Goal: Information Seeking & Learning: Learn about a topic

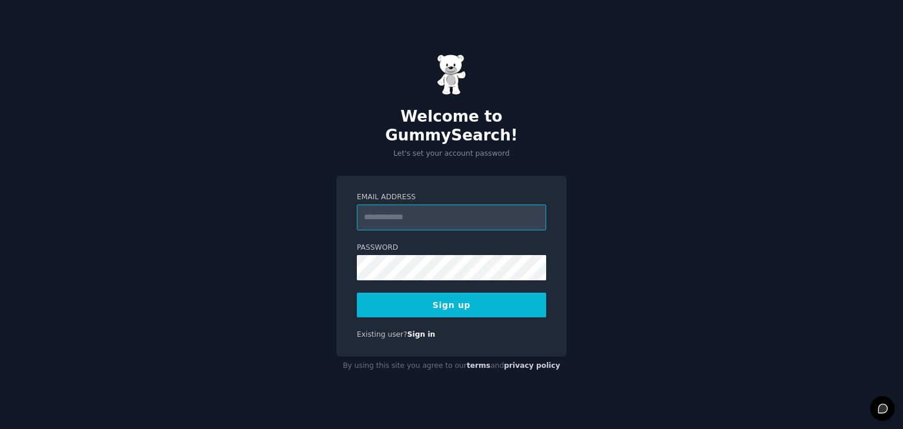
click at [402, 208] on input "Email Address" at bounding box center [451, 218] width 189 height 26
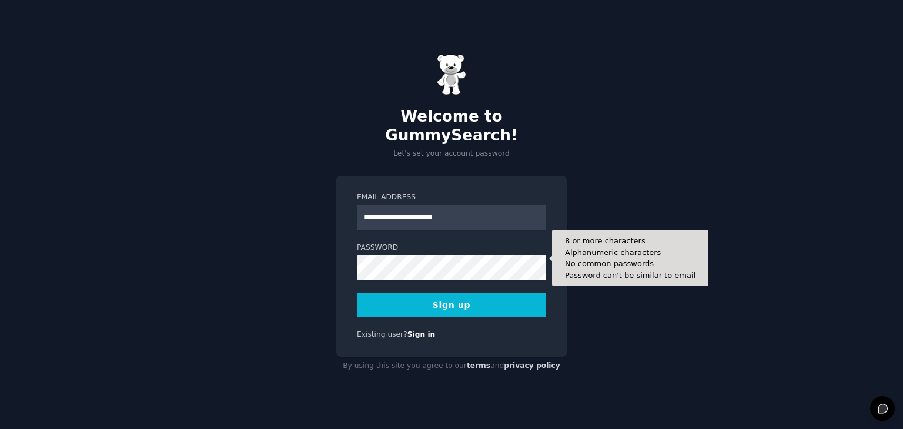
type input "**********"
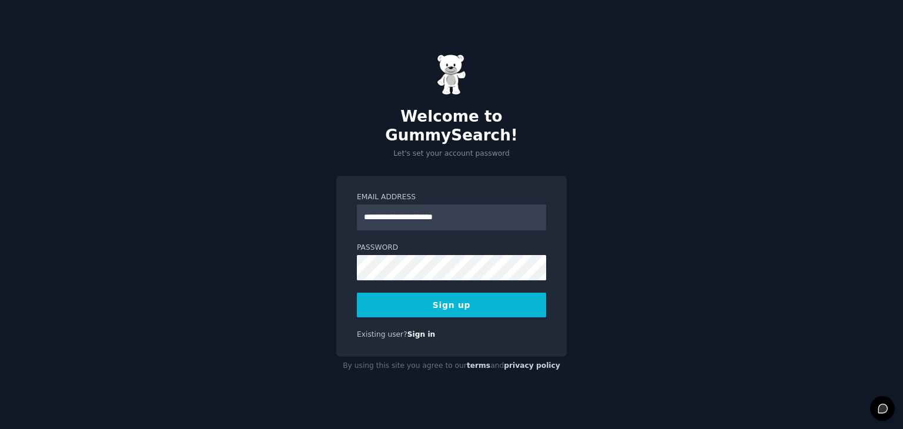
click at [445, 298] on button "Sign up" at bounding box center [451, 305] width 189 height 25
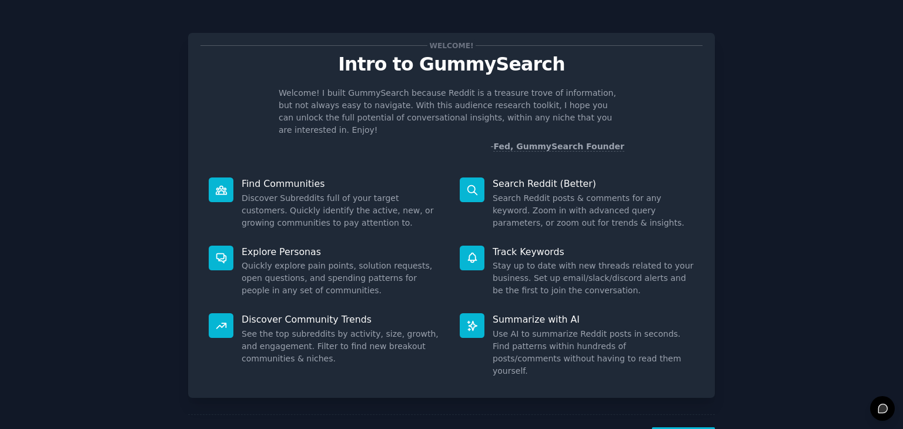
scroll to position [31, 0]
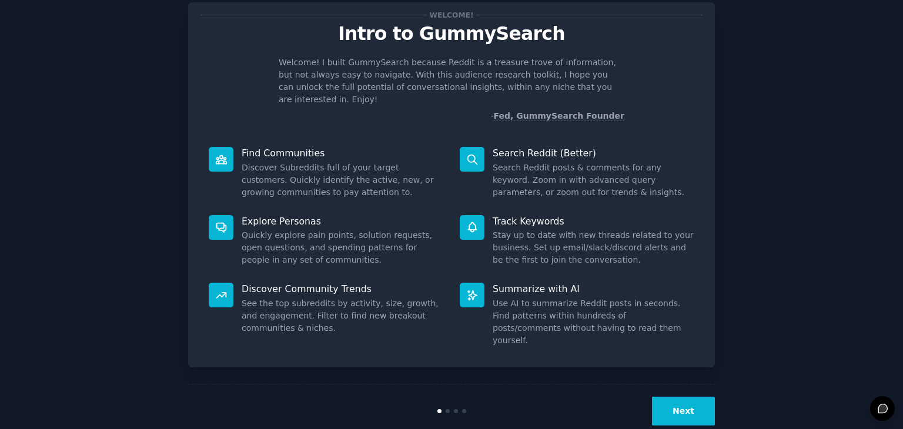
click at [681, 397] on button "Next" at bounding box center [683, 411] width 63 height 29
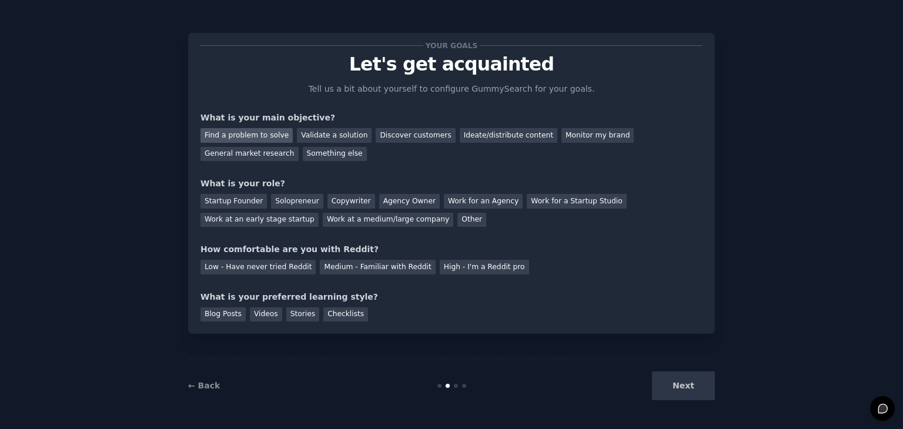
click at [240, 137] on div "Find a problem to solve" at bounding box center [247, 135] width 92 height 15
click at [299, 147] on div "General market research" at bounding box center [250, 154] width 98 height 15
click at [260, 134] on div "Find a problem to solve" at bounding box center [247, 135] width 92 height 15
click at [457, 222] on div "Other" at bounding box center [471, 220] width 29 height 15
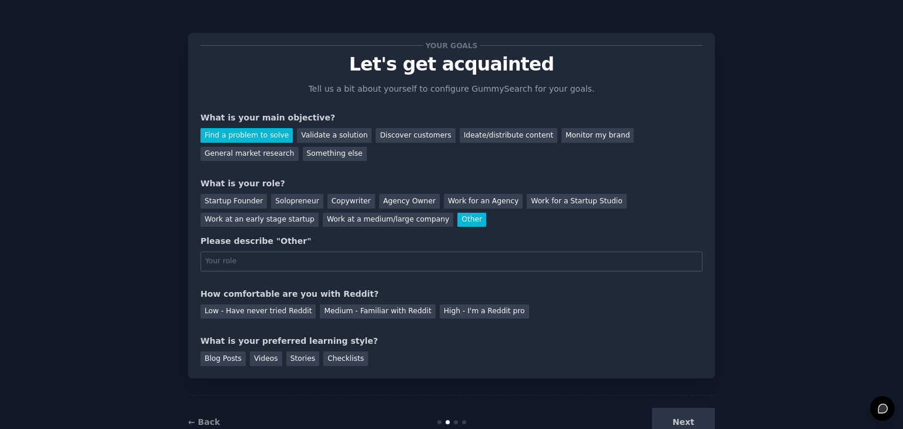
click at [276, 257] on input "text" at bounding box center [452, 262] width 502 height 20
click at [302, 201] on div "Solopreneur" at bounding box center [297, 201] width 52 height 15
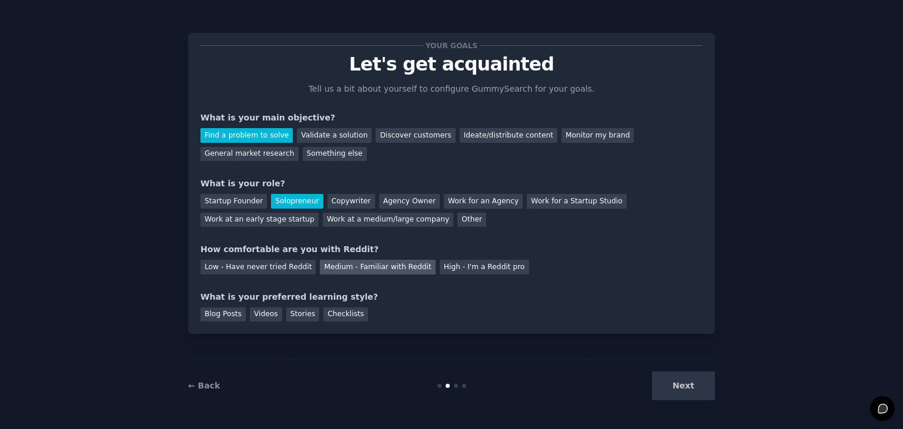
click at [362, 269] on div "Medium - Familiar with Reddit" at bounding box center [377, 267] width 115 height 15
click at [336, 317] on div "Checklists" at bounding box center [345, 315] width 45 height 15
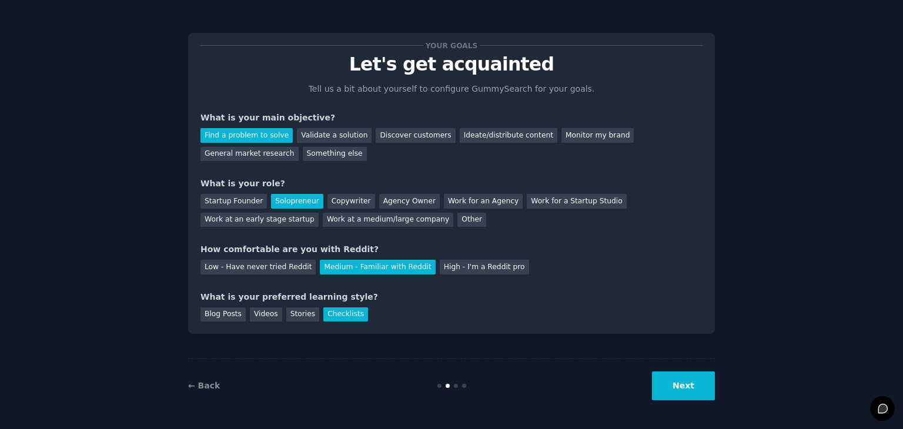
click at [690, 394] on button "Next" at bounding box center [683, 386] width 63 height 29
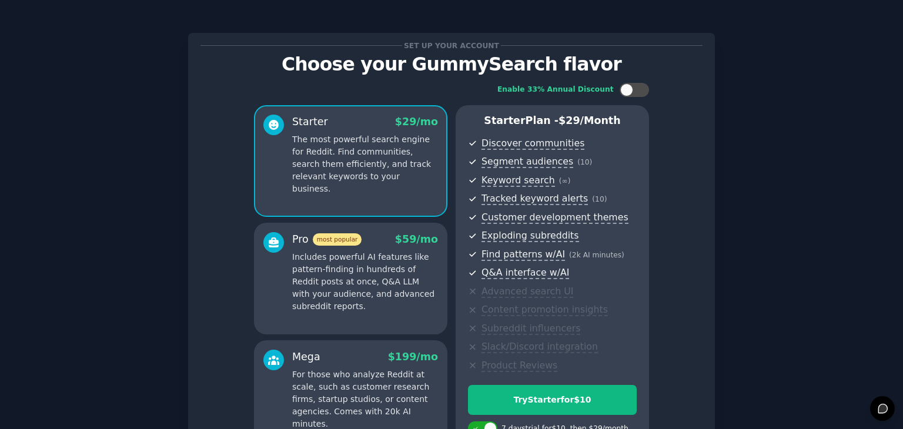
scroll to position [134, 0]
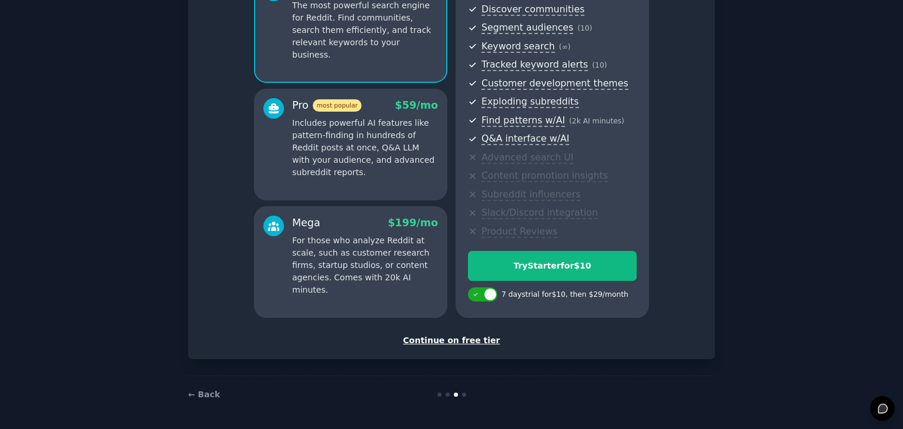
click at [456, 345] on div "Continue on free tier" at bounding box center [452, 341] width 502 height 12
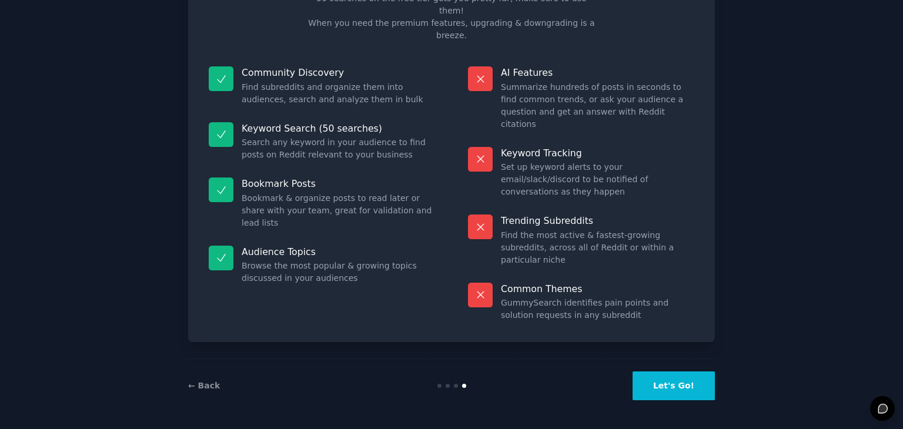
scroll to position [28, 0]
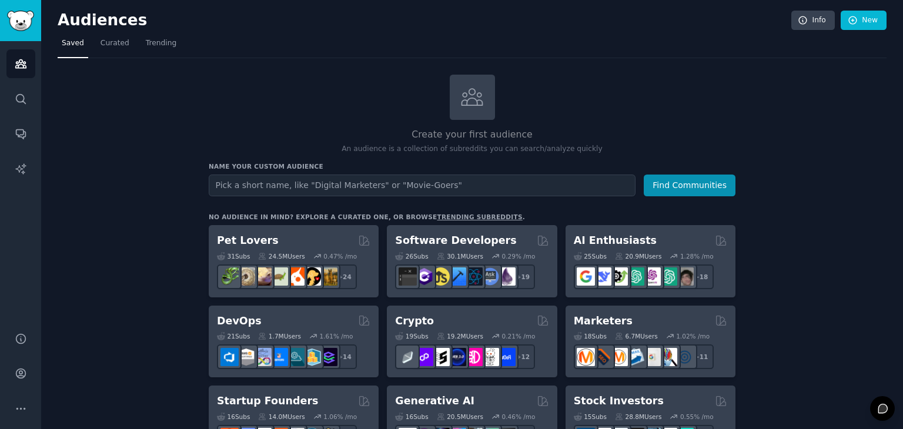
drag, startPoint x: 791, startPoint y: 250, endPoint x: 790, endPoint y: 279, distance: 28.8
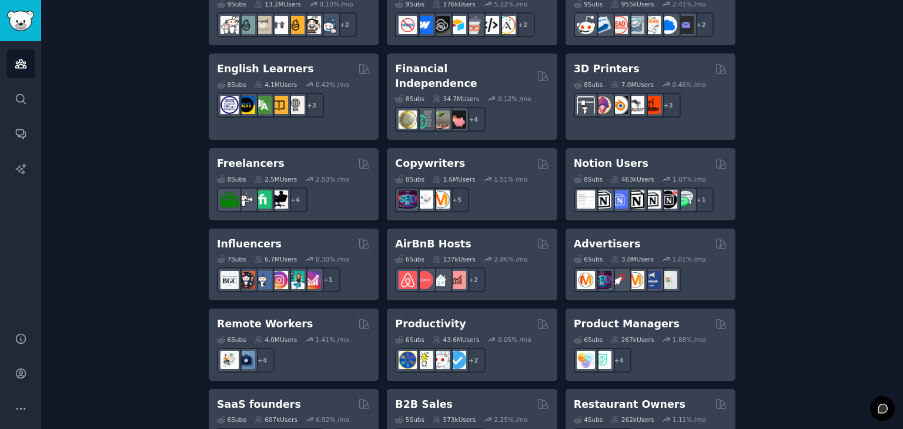
scroll to position [882, 0]
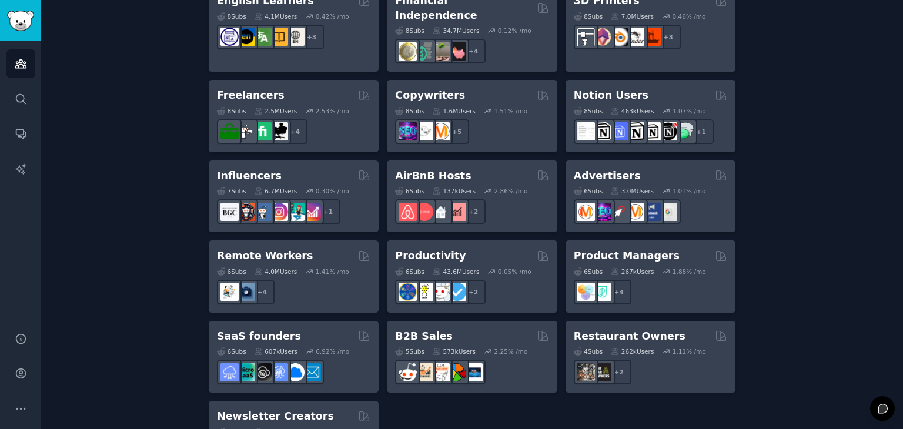
drag, startPoint x: 635, startPoint y: 327, endPoint x: 626, endPoint y: 323, distance: 10.3
click at [626, 329] on h2 "Restaurant Owners" at bounding box center [630, 336] width 112 height 15
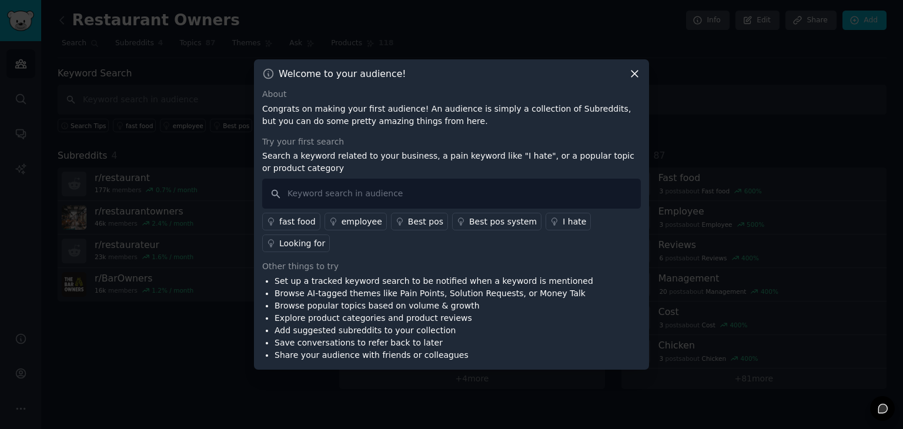
click at [633, 80] on icon at bounding box center [635, 74] width 12 height 12
click at [639, 80] on icon at bounding box center [635, 74] width 12 height 12
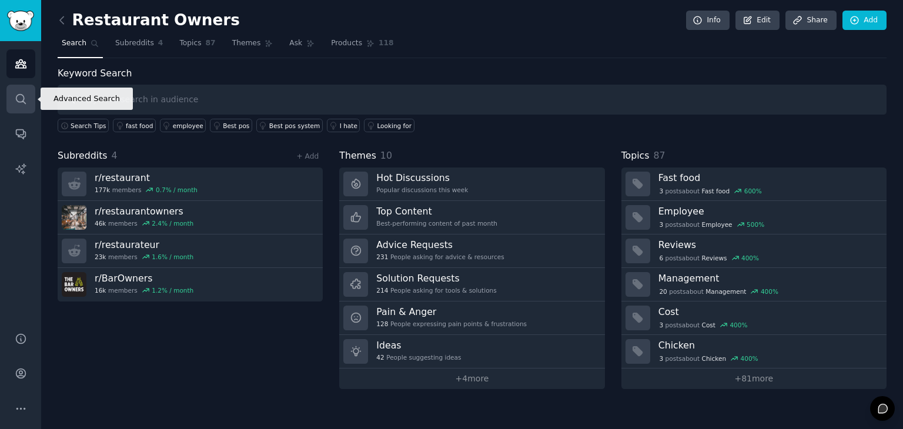
click at [21, 92] on link "Search" at bounding box center [20, 99] width 29 height 29
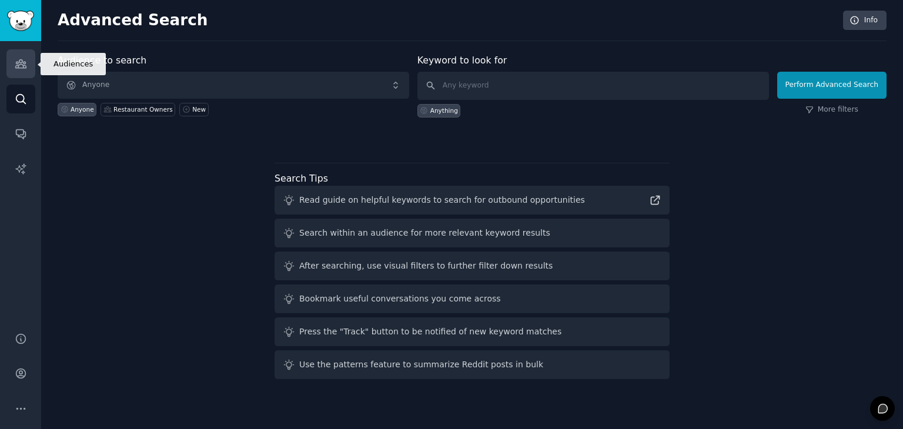
click at [15, 68] on icon "Sidebar" at bounding box center [20, 64] width 11 height 8
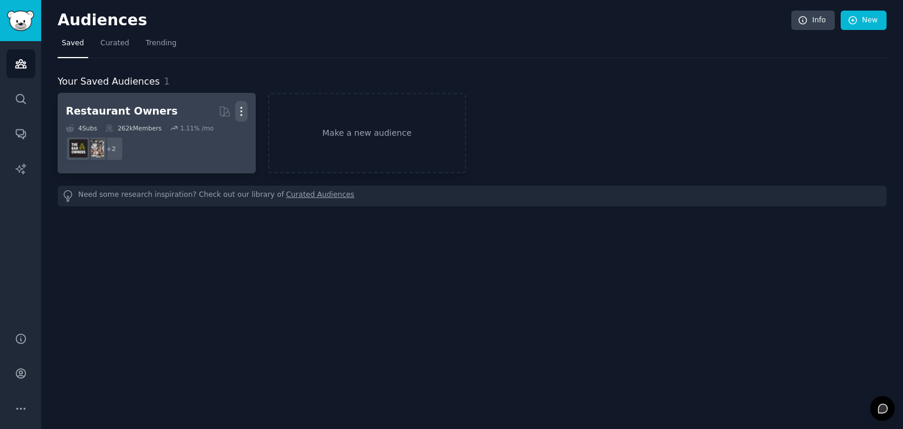
click at [244, 112] on icon "button" at bounding box center [241, 111] width 12 height 12
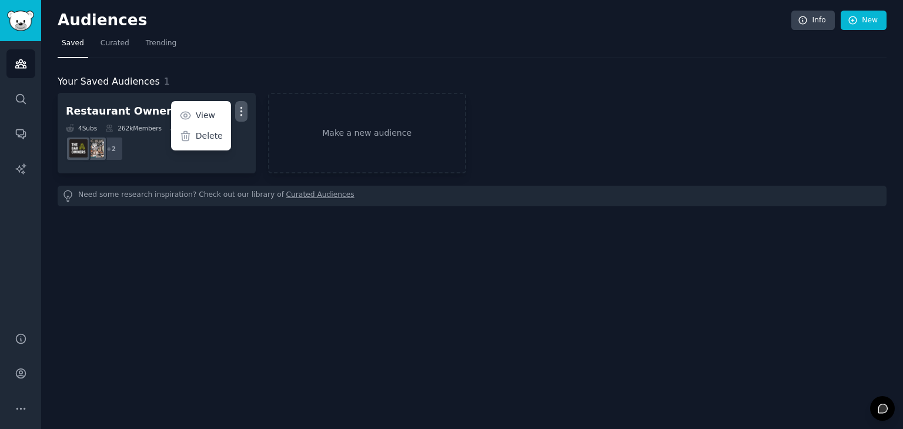
click at [217, 138] on p "Delete" at bounding box center [209, 136] width 27 height 12
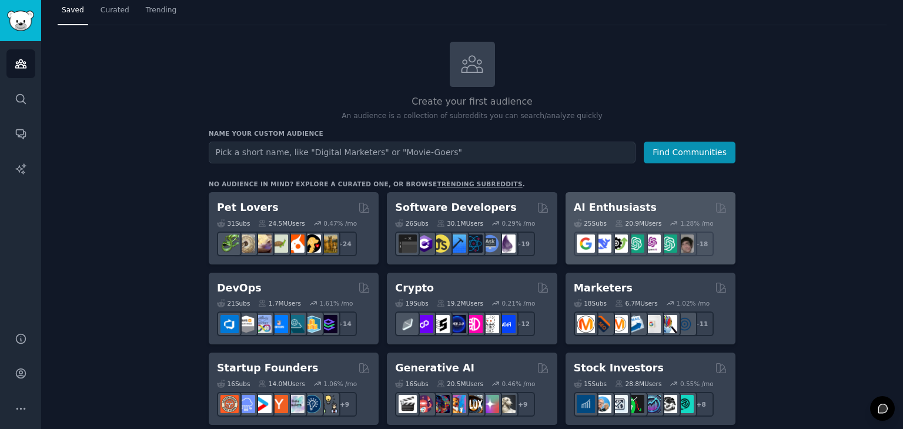
scroll to position [59, 0]
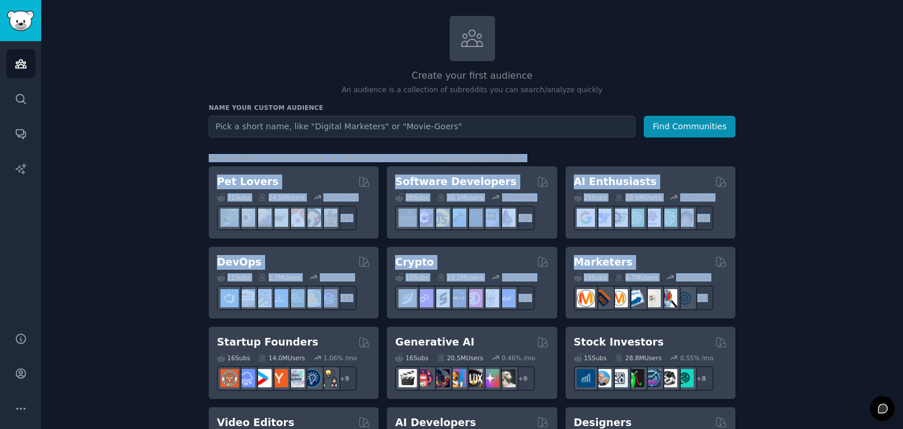
drag, startPoint x: 903, startPoint y: 113, endPoint x: 898, endPoint y: 318, distance: 204.7
click at [898, 318] on main "Audiences Info New Saved Curated Trending Create your first audience An audienc…" at bounding box center [472, 214] width 862 height 429
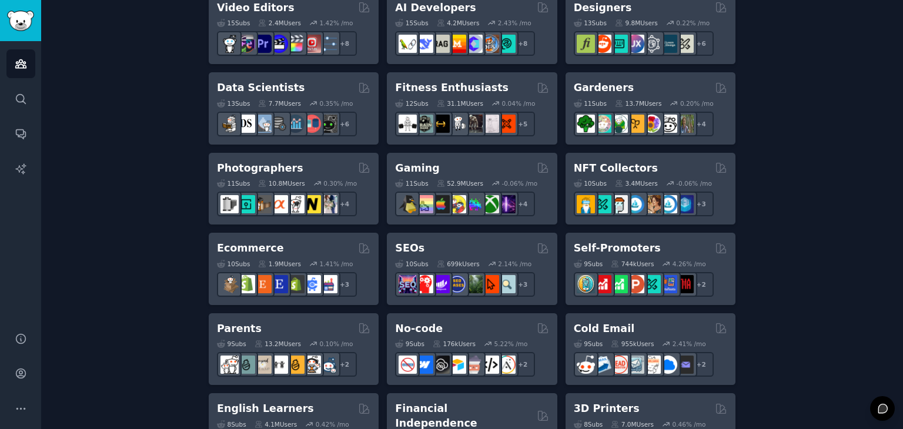
scroll to position [515, 0]
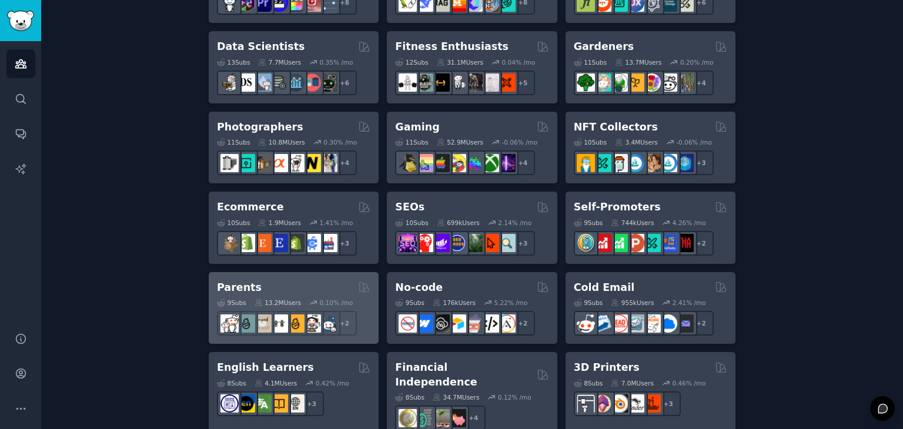
click at [238, 287] on h2 "Parents" at bounding box center [239, 287] width 45 height 15
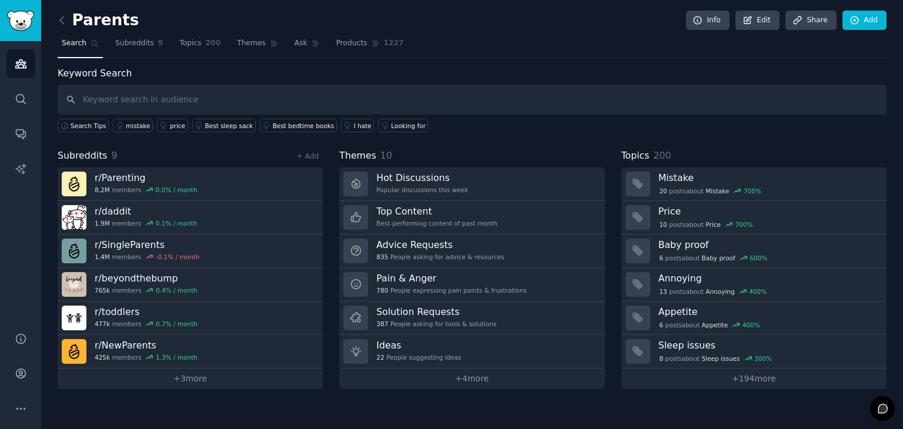
drag, startPoint x: 466, startPoint y: 136, endPoint x: 434, endPoint y: 140, distance: 32.5
click at [434, 140] on div "Keyword Search Search Tips mistake price Best sleep sack Best bedtime books I h…" at bounding box center [472, 227] width 829 height 323
click at [477, 138] on div "Keyword Search Search Tips mistake price Best sleep sack Best bedtime books I h…" at bounding box center [472, 227] width 829 height 323
drag, startPoint x: 477, startPoint y: 138, endPoint x: 451, endPoint y: 140, distance: 25.9
click at [451, 140] on div "Keyword Search Search Tips mistake price Best sleep sack Best bedtime books I h…" at bounding box center [472, 227] width 829 height 323
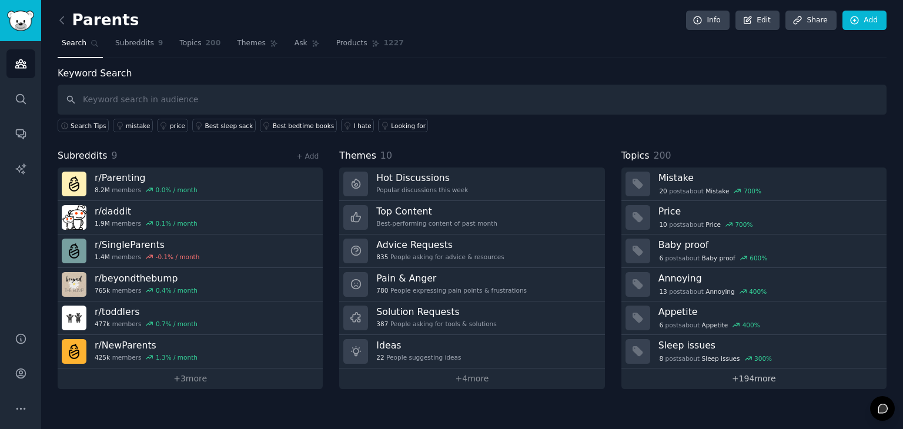
click at [751, 379] on link "+ 194 more" at bounding box center [753, 379] width 265 height 21
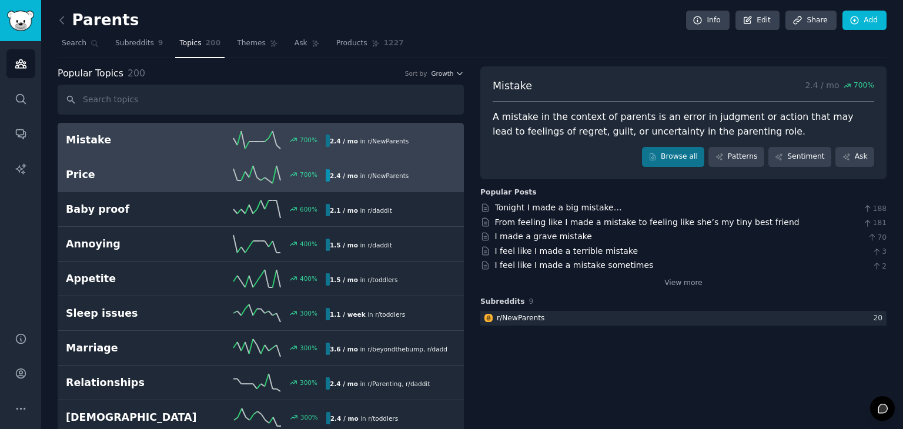
click at [151, 179] on h2 "Price" at bounding box center [131, 175] width 130 height 15
